Goal: Find specific page/section: Find specific page/section

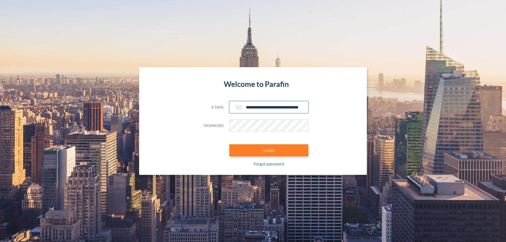
type input "**********"
click at [269, 150] on button "LOGIN" at bounding box center [268, 150] width 79 height 12
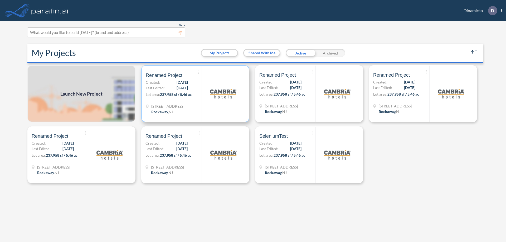
scroll to position [1, 0]
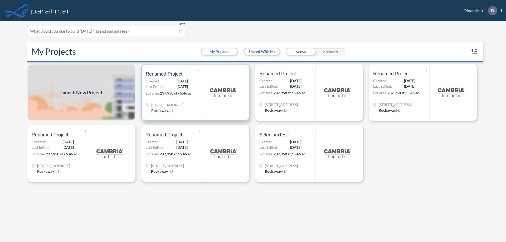
click at [195, 93] on p "Lot area: 237,958 sf / 5.46 ac" at bounding box center [174, 94] width 56 height 8
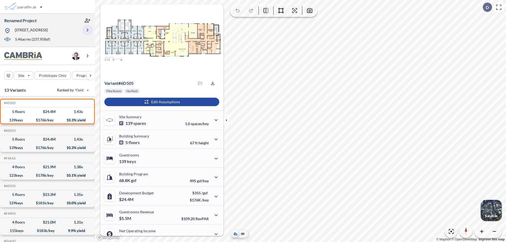
click at [87, 30] on icon "button" at bounding box center [87, 30] width 6 height 6
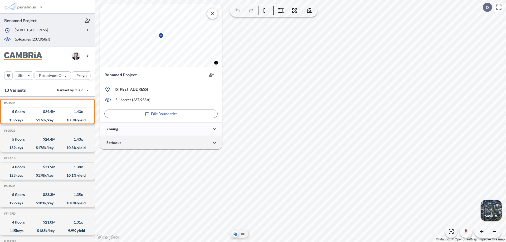
click at [161, 143] on div at bounding box center [161, 142] width 122 height 13
